Goal: Information Seeking & Learning: Learn about a topic

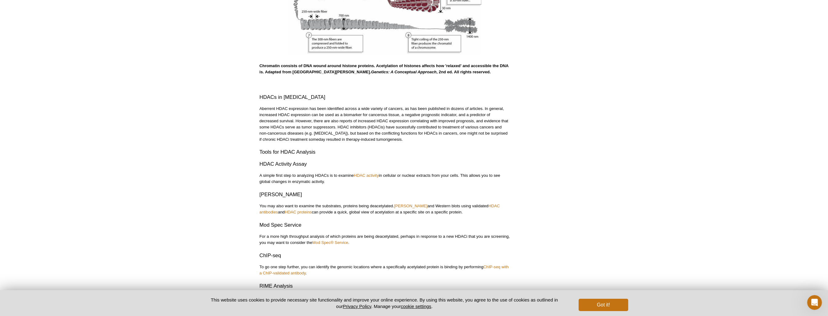
drag, startPoint x: 490, startPoint y: 205, endPoint x: 412, endPoint y: 196, distance: 78.4
click at [412, 196] on h3 "[PERSON_NAME]" at bounding box center [385, 194] width 251 height 7
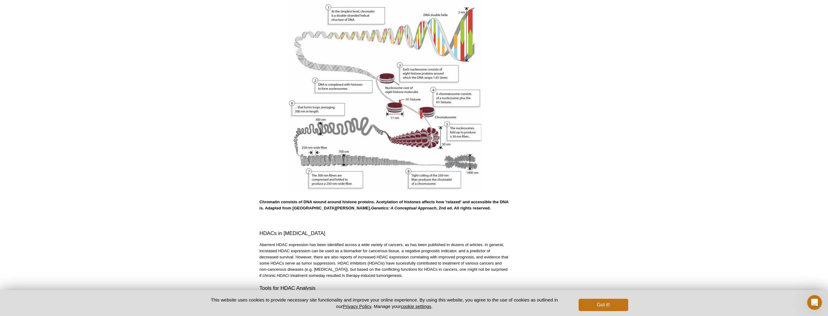
scroll to position [159, 0]
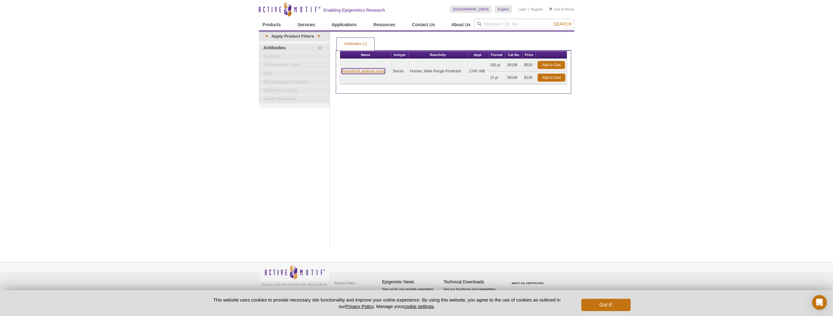
click at [368, 70] on link "RbAp46/48 antibody (pAb)" at bounding box center [362, 71] width 43 height 6
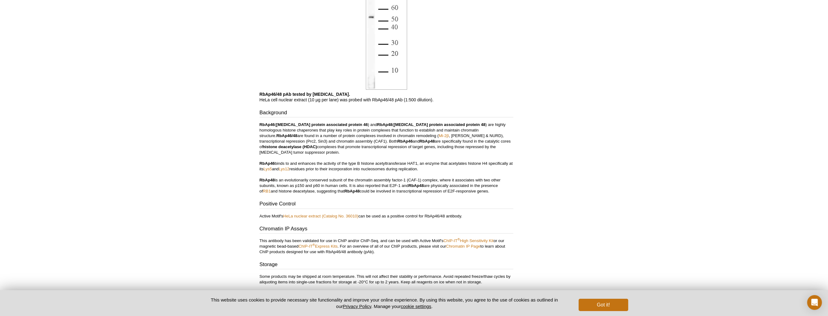
scroll to position [493, 0]
